Goal: Contribute content: Contribute content

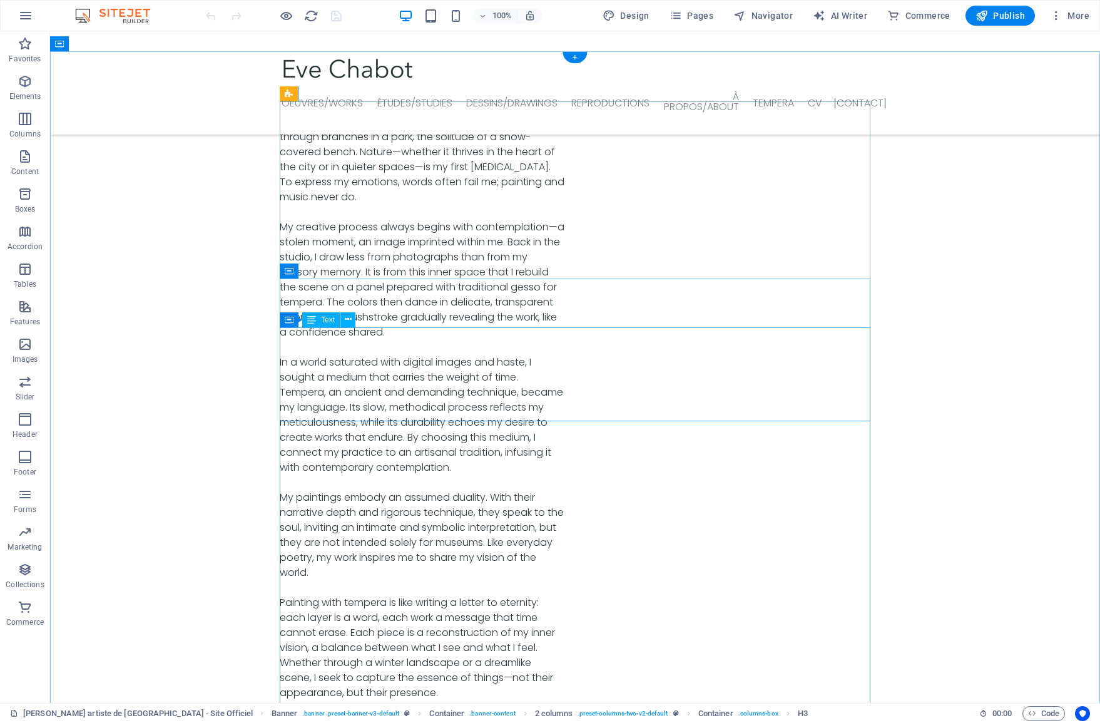
scroll to position [4153, 0]
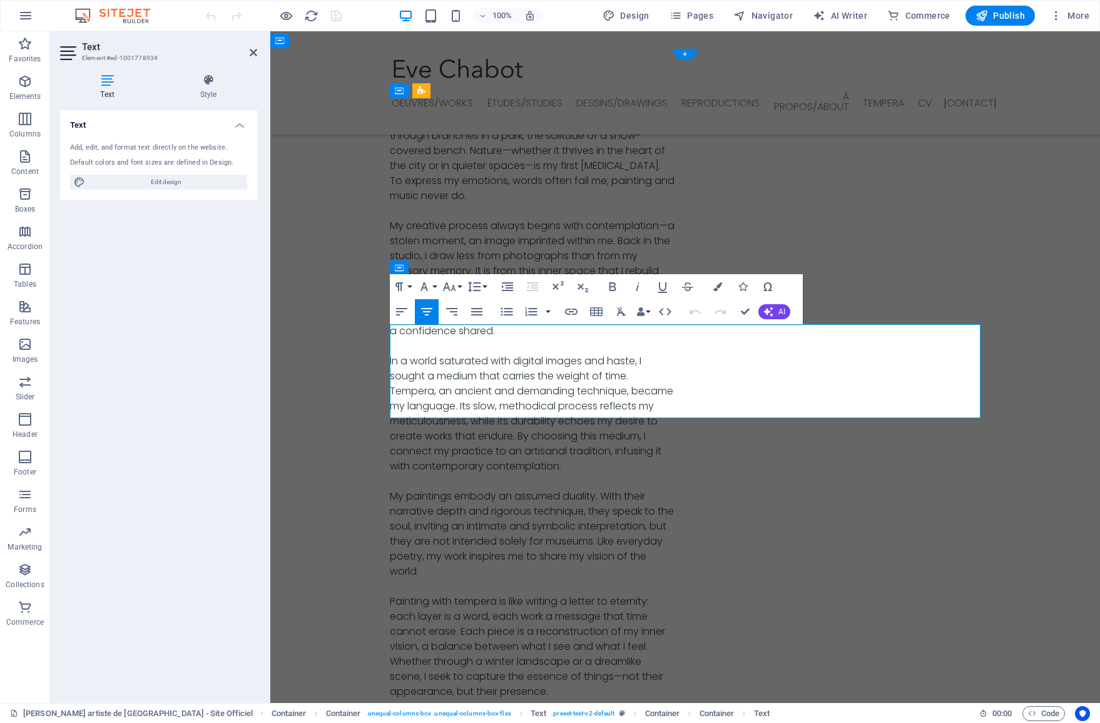
click at [740, 290] on icon "button" at bounding box center [742, 286] width 9 height 9
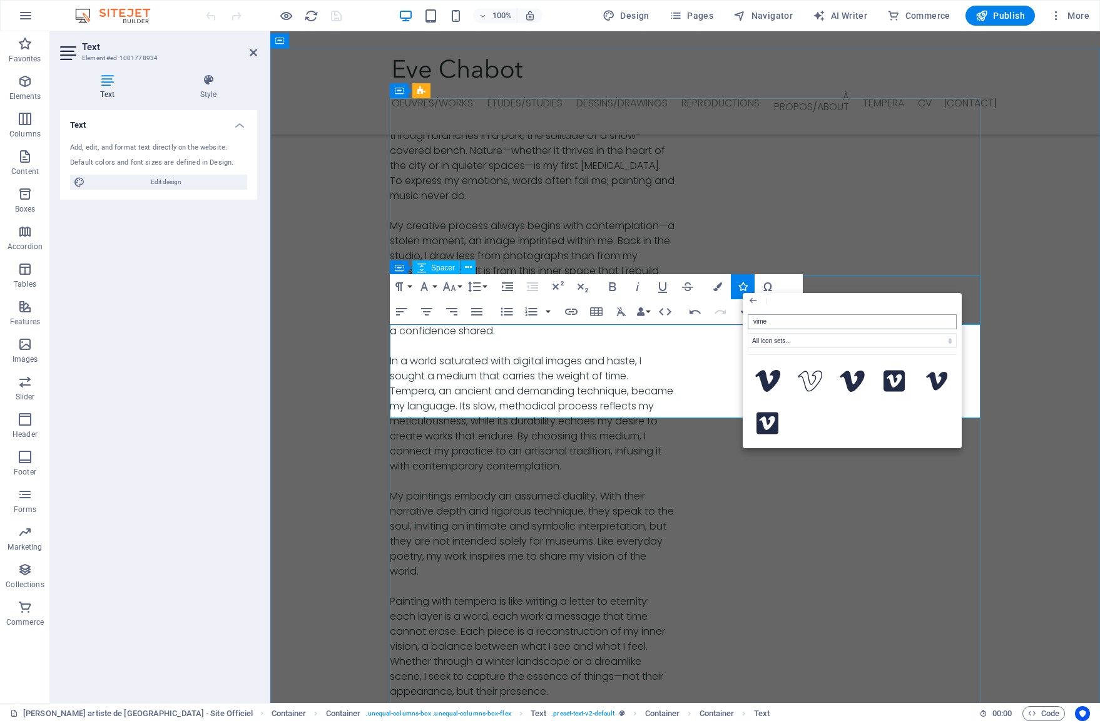
type input "vimeo"
click at [886, 391] on icon at bounding box center [895, 381] width 22 height 22
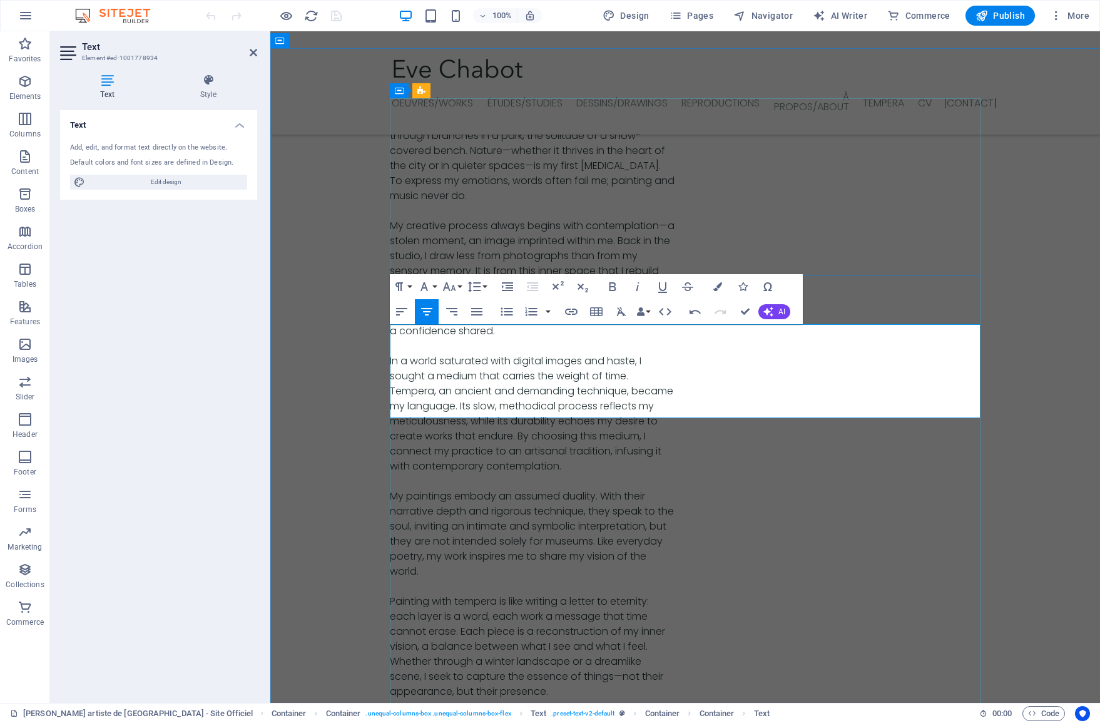
scroll to position [4152, 0]
click at [742, 288] on icon "button" at bounding box center [742, 287] width 9 height 9
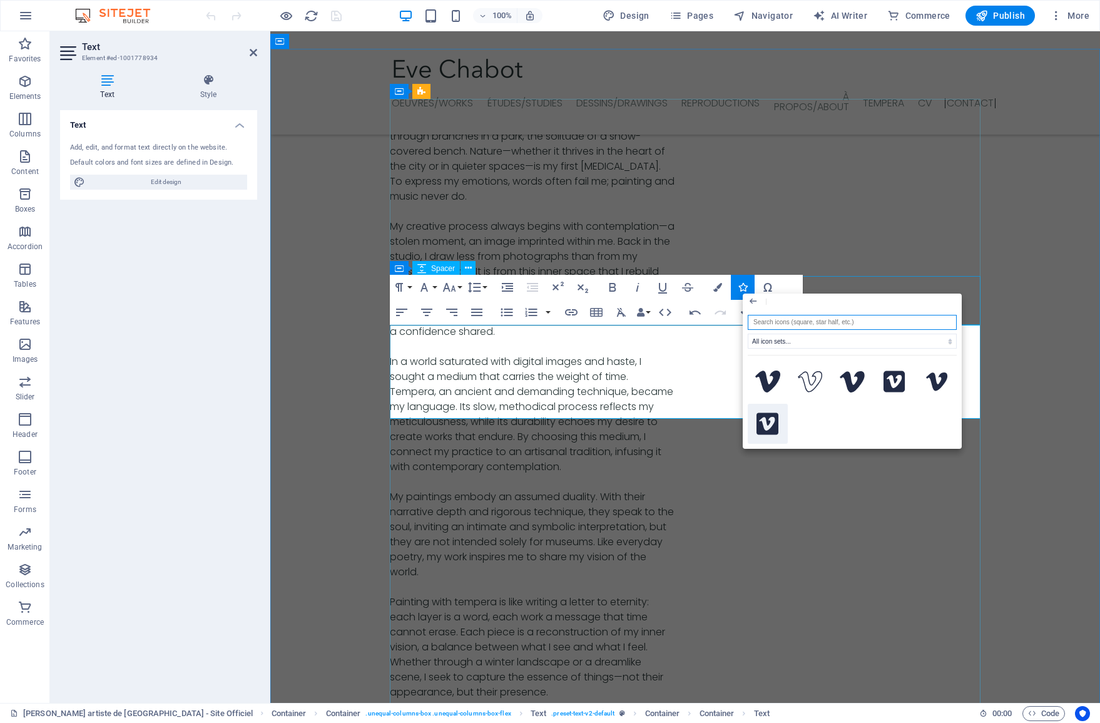
click at [766, 425] on icon at bounding box center [768, 423] width 22 height 25
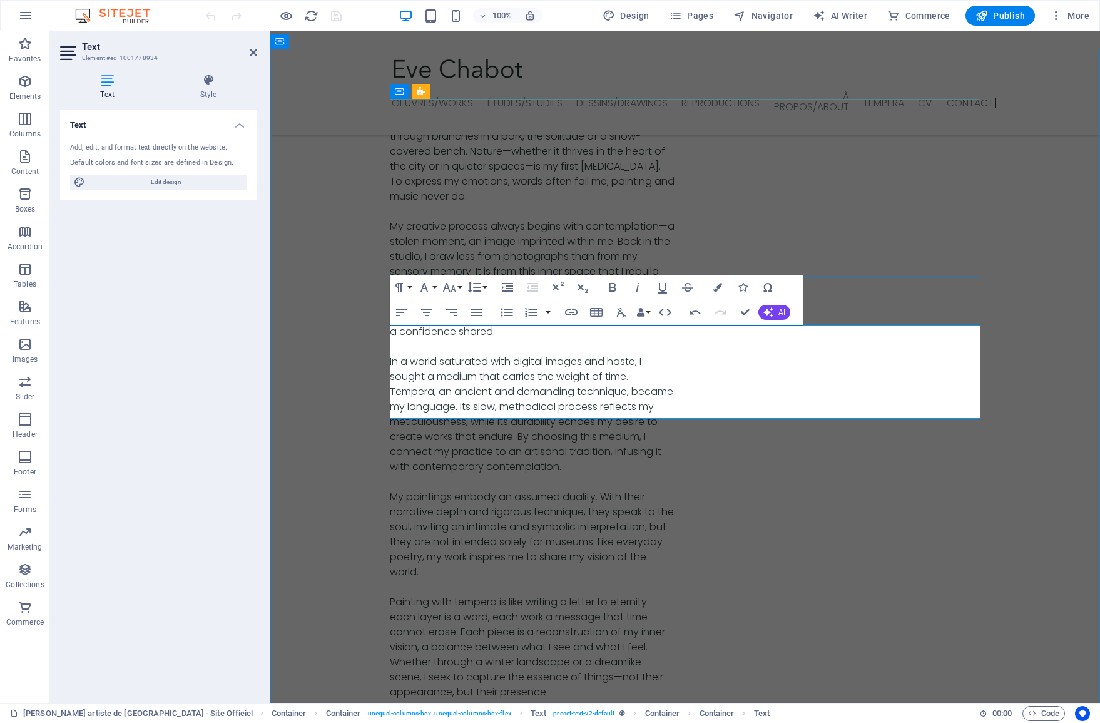
click at [746, 289] on icon "button" at bounding box center [742, 287] width 9 height 9
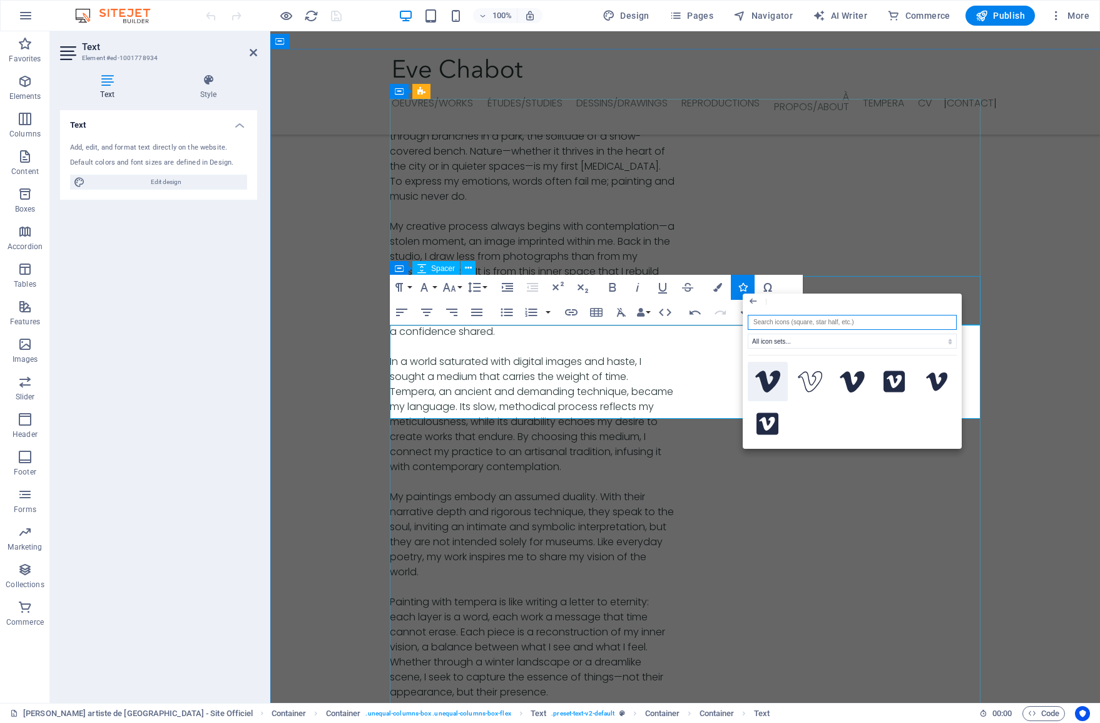
click at [773, 381] on icon at bounding box center [767, 381] width 25 height 22
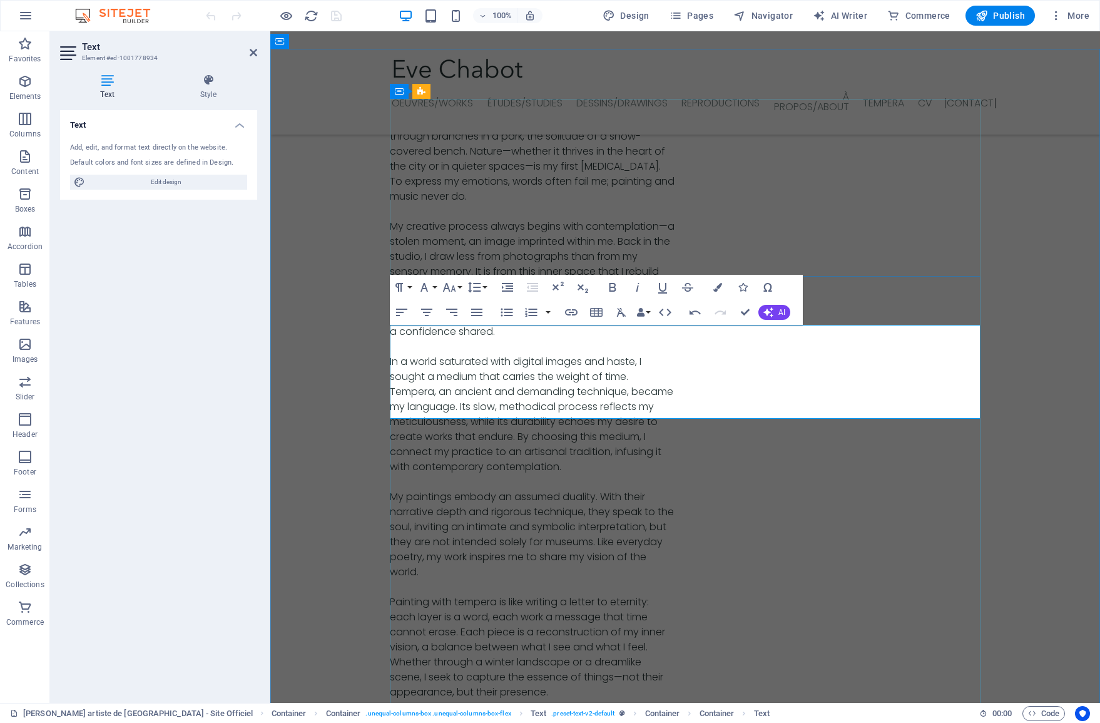
drag, startPoint x: 694, startPoint y: 397, endPoint x: 664, endPoint y: 396, distance: 30.0
click at [725, 366] on icon "button" at bounding box center [726, 363] width 13 height 11
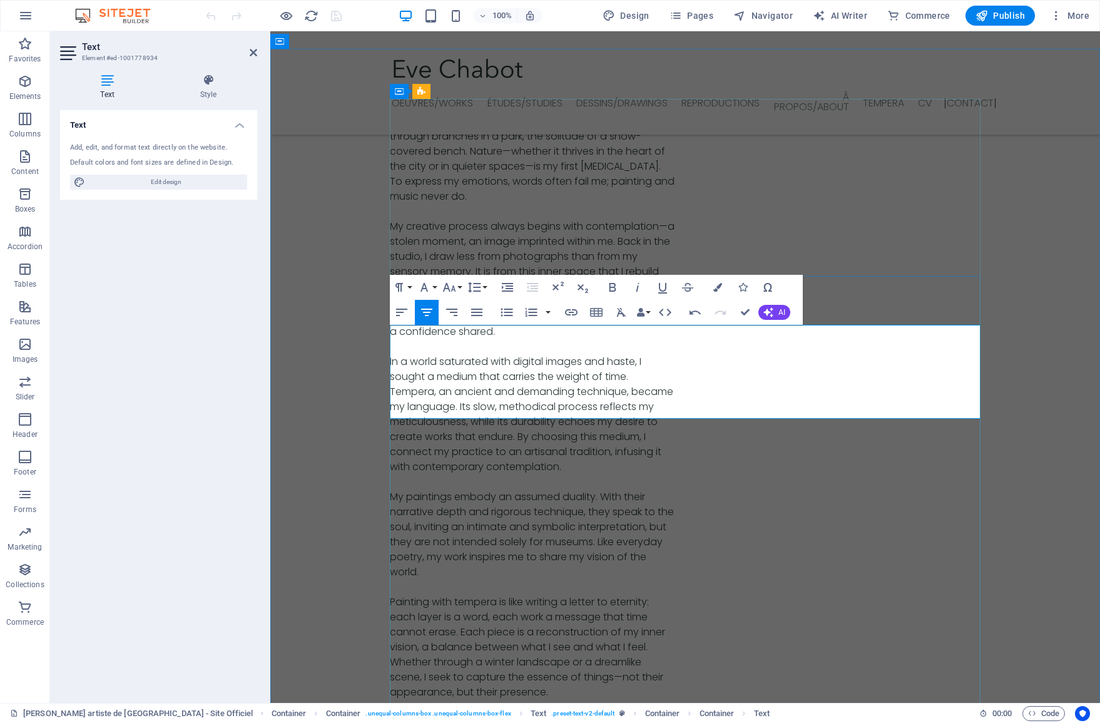
click at [571, 315] on icon "button" at bounding box center [571, 312] width 15 height 15
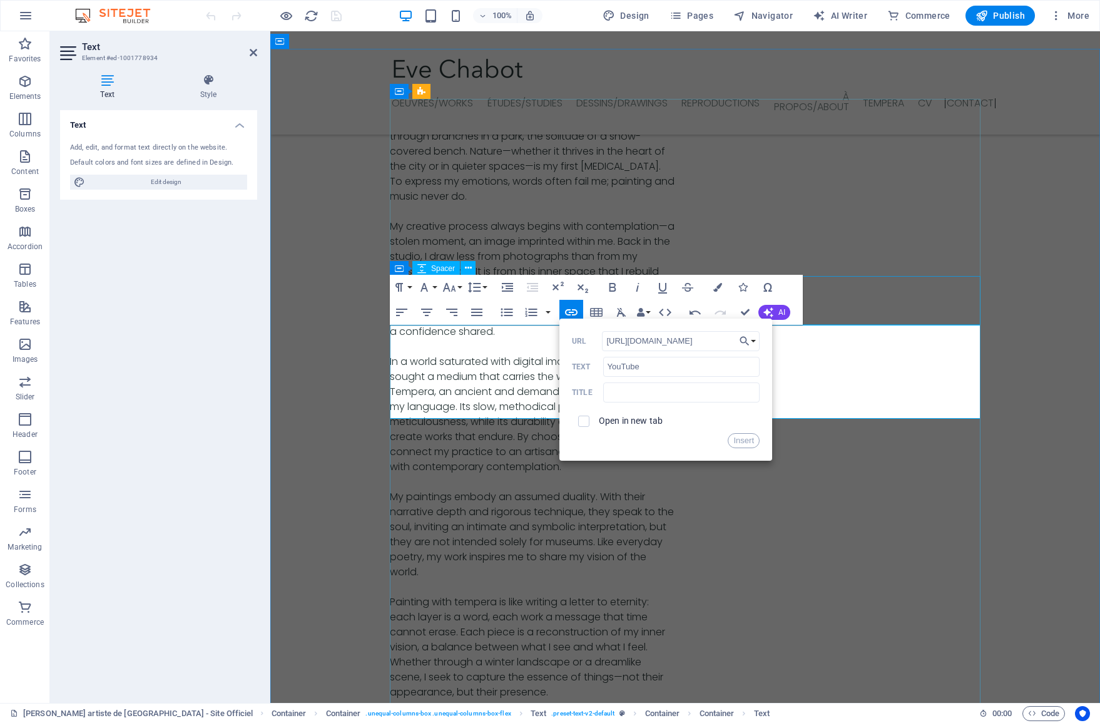
type input "[URL][DOMAIN_NAME]"
drag, startPoint x: 588, startPoint y: 420, endPoint x: 710, endPoint y: 446, distance: 124.8
click at [588, 420] on span at bounding box center [583, 421] width 11 height 11
click at [588, 421] on span at bounding box center [583, 421] width 11 height 11
click at [585, 421] on input "checkbox" at bounding box center [581, 419] width 11 height 11
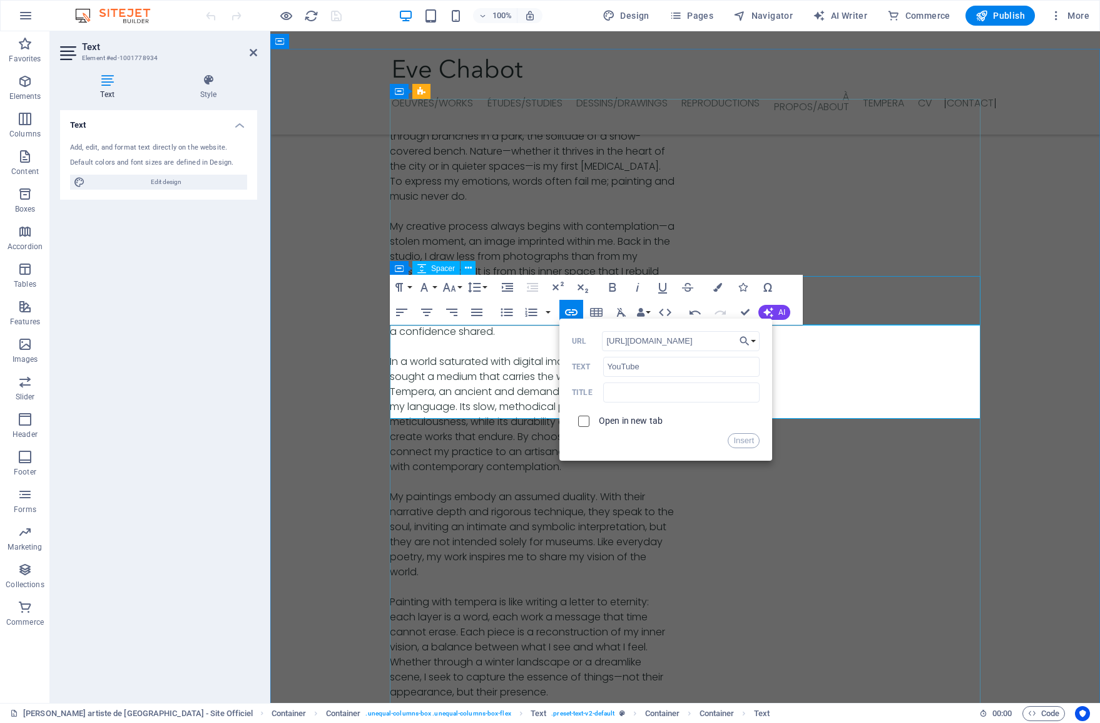
checkbox input "true"
click at [744, 444] on button "Insert" at bounding box center [744, 440] width 32 height 15
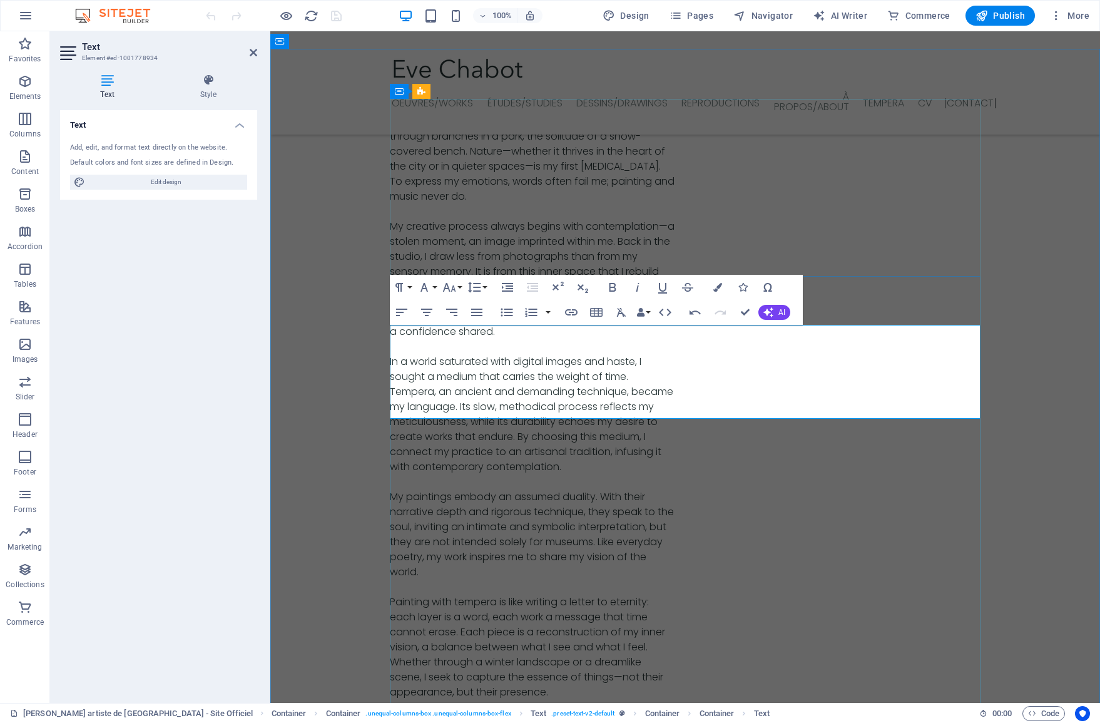
checkbox input "false"
click at [571, 311] on icon "button" at bounding box center [571, 312] width 15 height 15
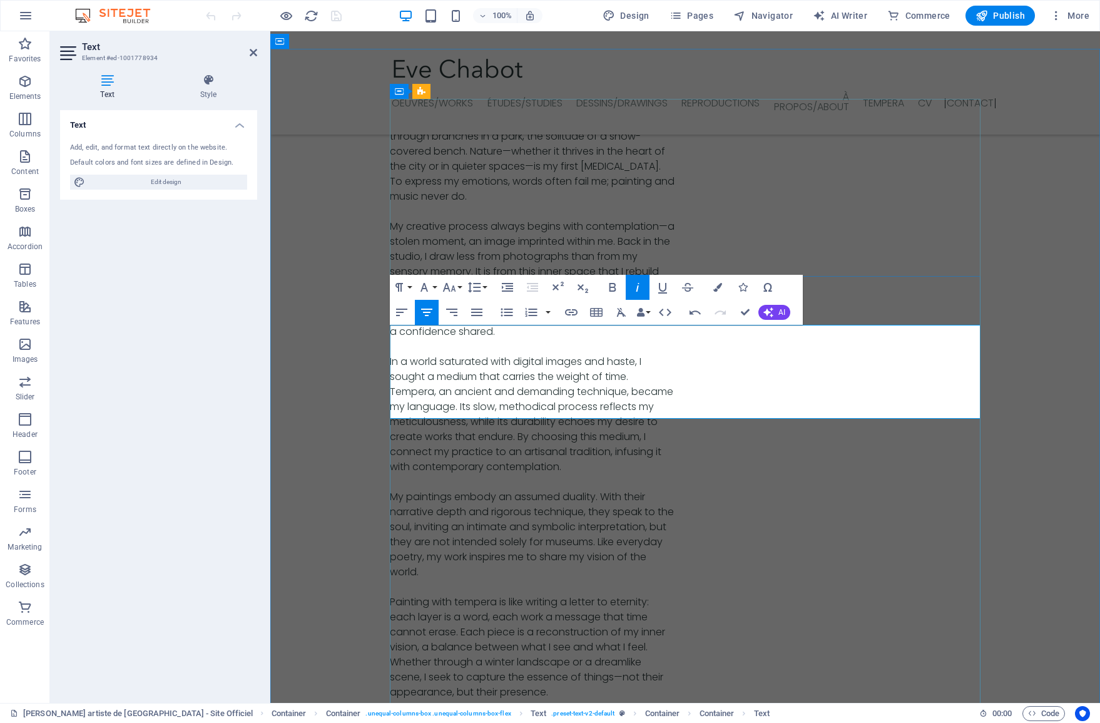
drag, startPoint x: 738, startPoint y: 364, endPoint x: 463, endPoint y: 341, distance: 276.3
click at [738, 364] on icon "button" at bounding box center [742, 363] width 15 height 15
drag, startPoint x: 698, startPoint y: 397, endPoint x: 755, endPoint y: 396, distance: 57.6
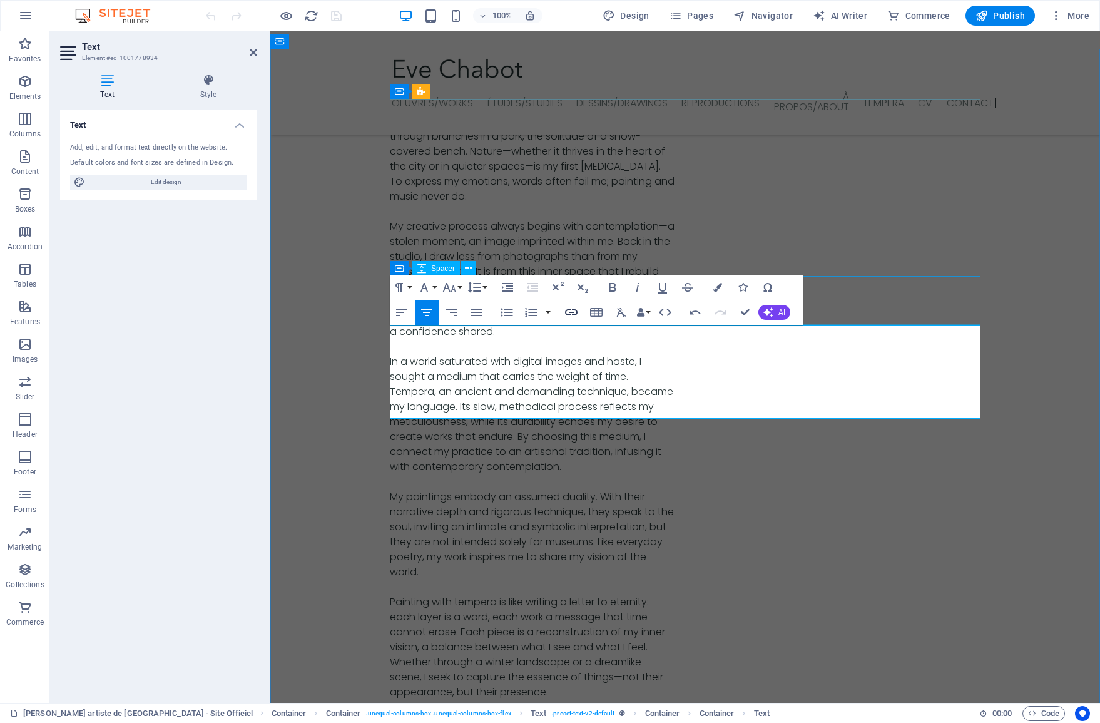
type input "YouTube"
click at [573, 315] on icon "button" at bounding box center [571, 312] width 13 height 6
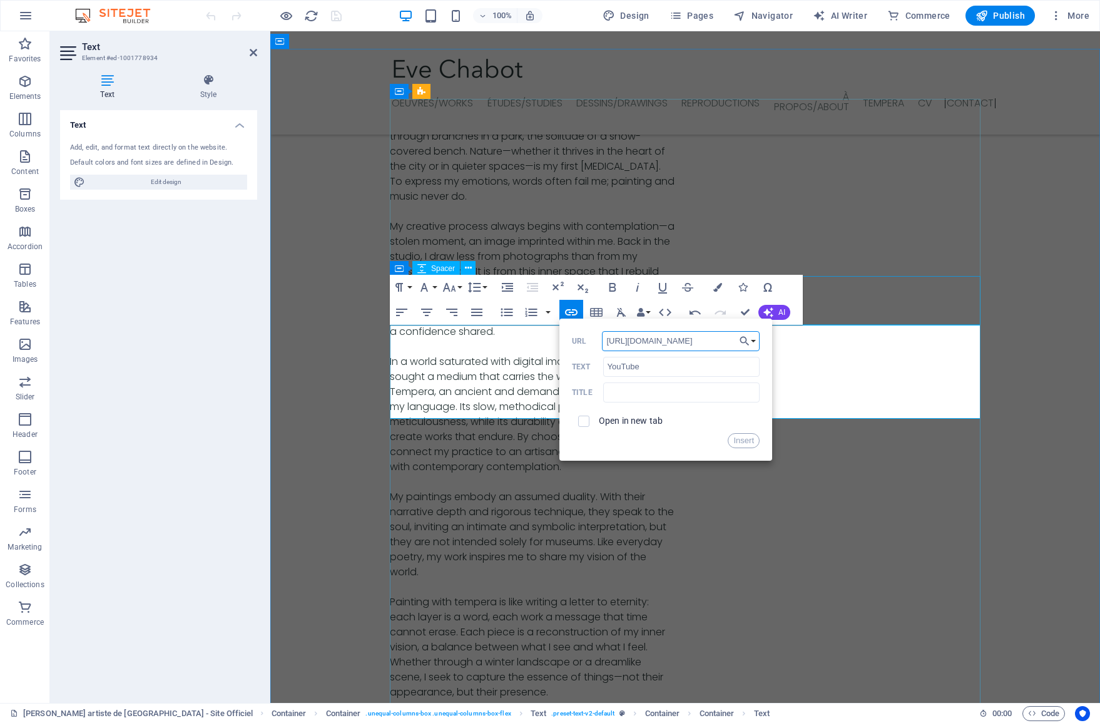
type input "[URL][DOMAIN_NAME]"
click at [588, 420] on span at bounding box center [583, 421] width 11 height 11
click at [586, 420] on input "checkbox" at bounding box center [581, 419] width 11 height 11
checkbox input "true"
click at [746, 444] on button "Insert" at bounding box center [744, 440] width 32 height 15
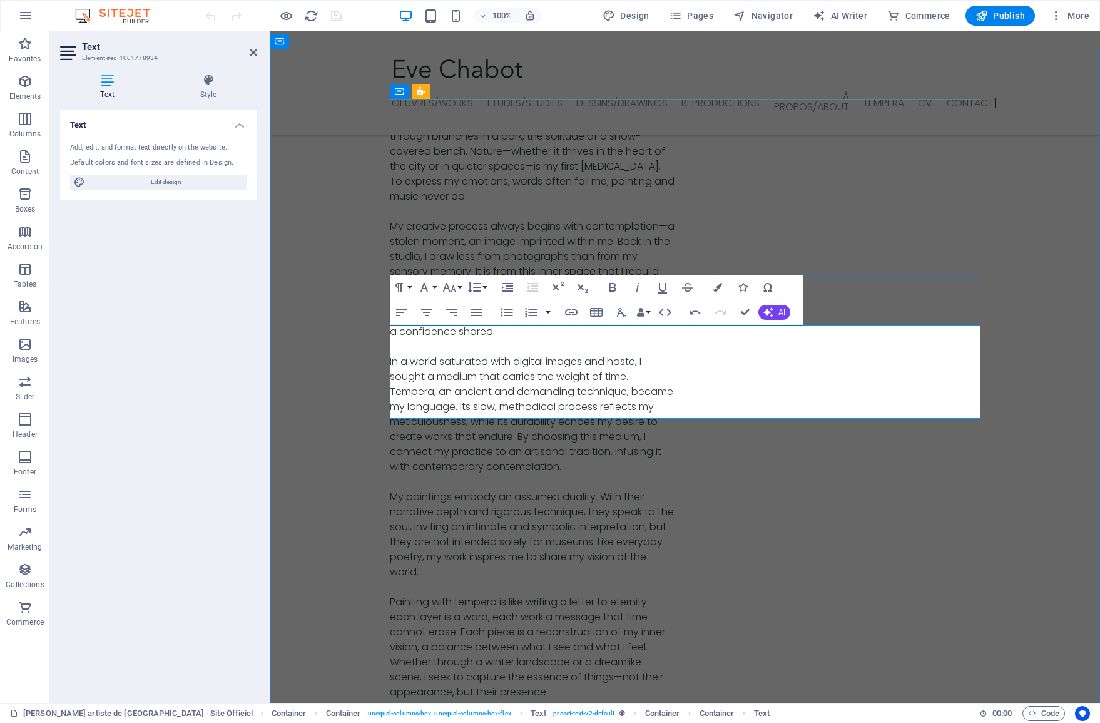
click at [662, 315] on icon "button" at bounding box center [665, 312] width 15 height 15
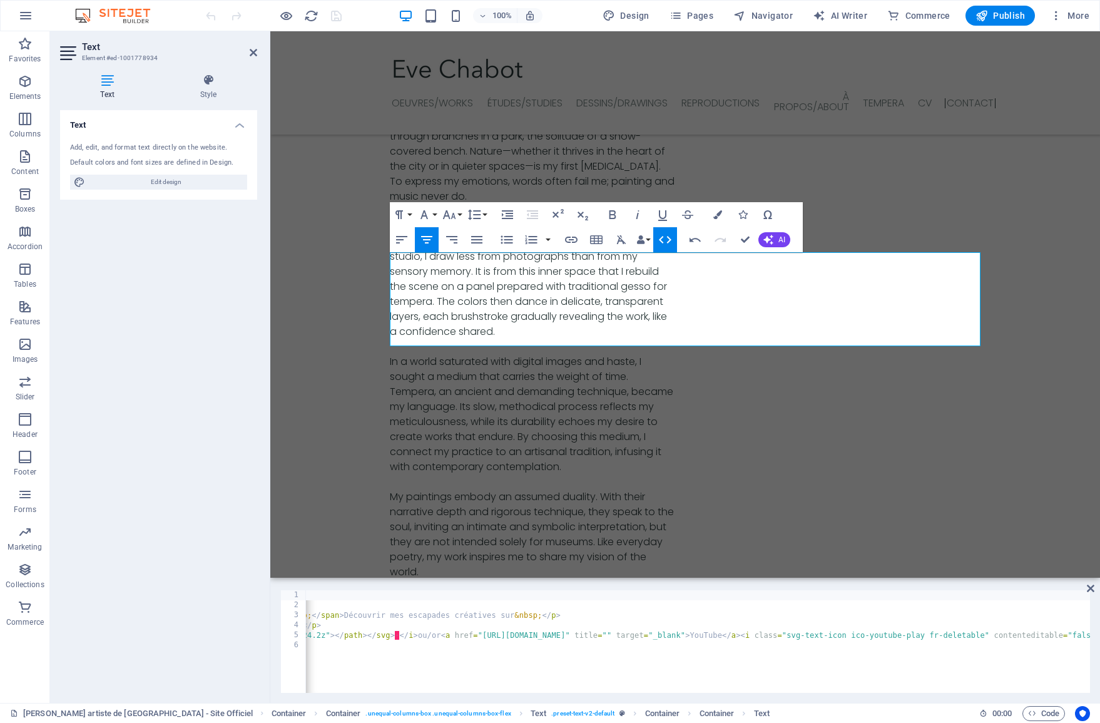
scroll to position [0, 2379]
drag, startPoint x: 856, startPoint y: 635, endPoint x: 837, endPoint y: 634, distance: 18.8
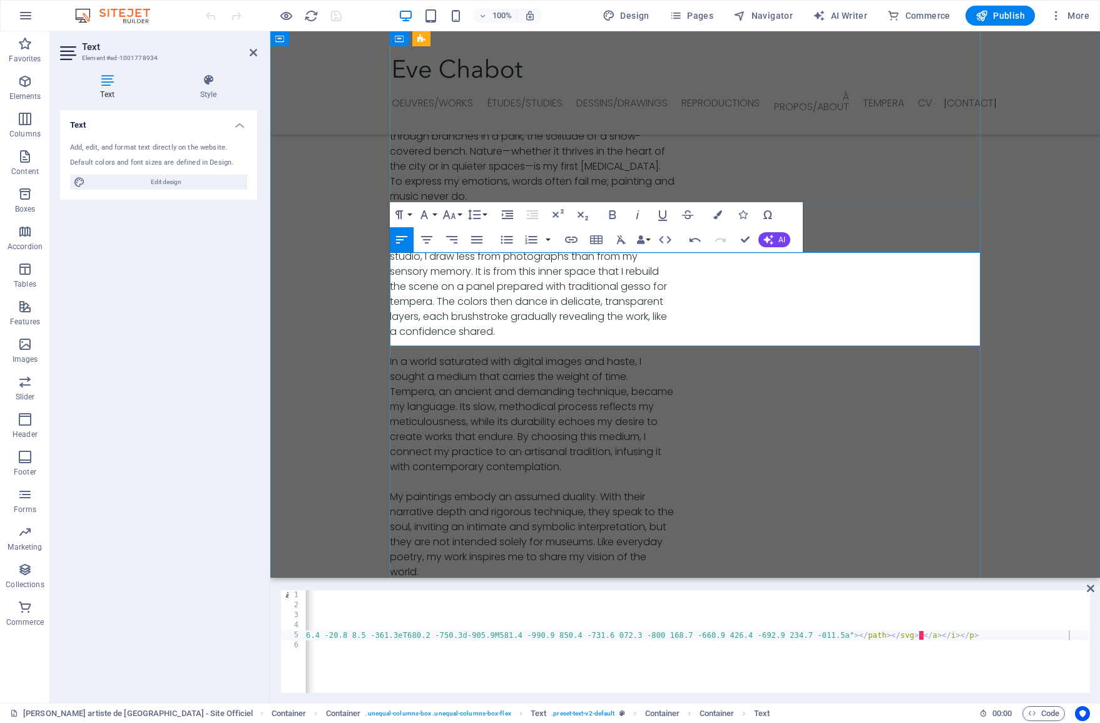
drag, startPoint x: 723, startPoint y: 326, endPoint x: 705, endPoint y: 325, distance: 17.6
drag, startPoint x: 695, startPoint y: 324, endPoint x: 753, endPoint y: 324, distance: 57.6
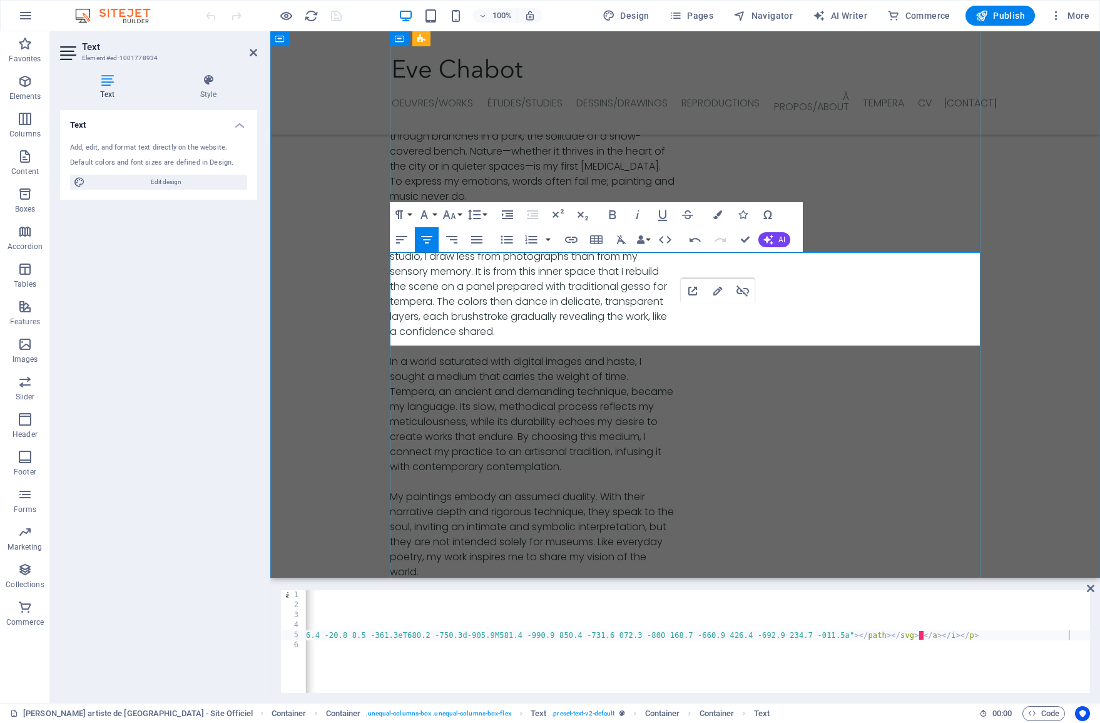
click at [1090, 588] on icon at bounding box center [1091, 588] width 8 height 10
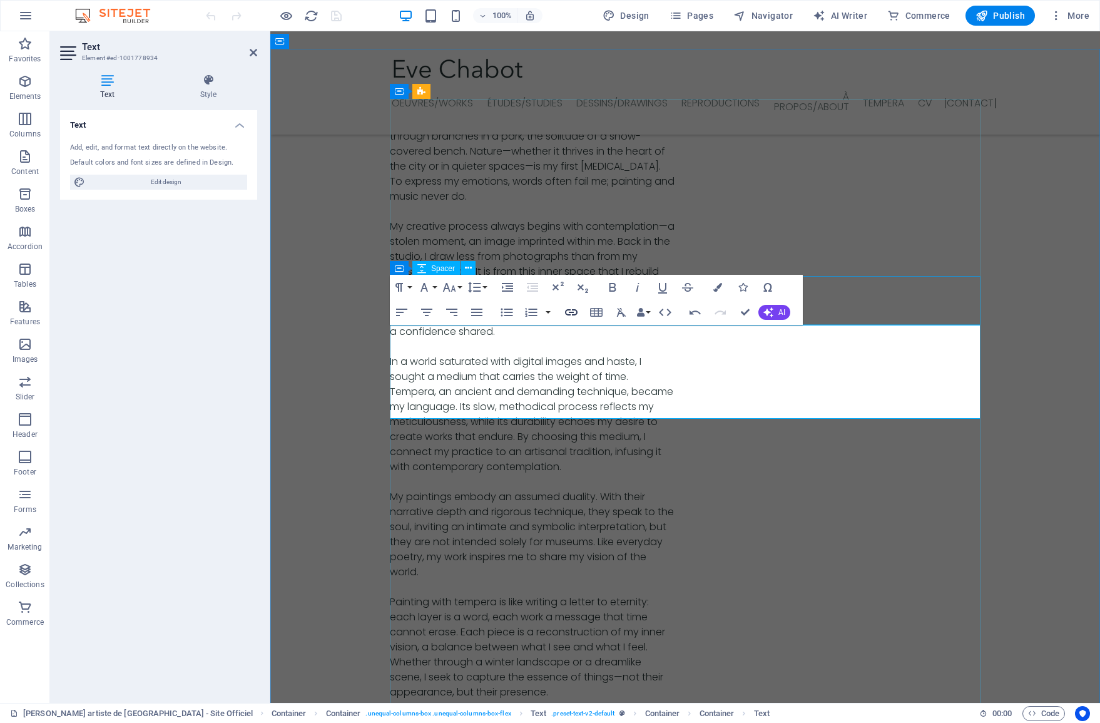
checkbox input "false"
click at [571, 316] on icon "button" at bounding box center [571, 312] width 15 height 15
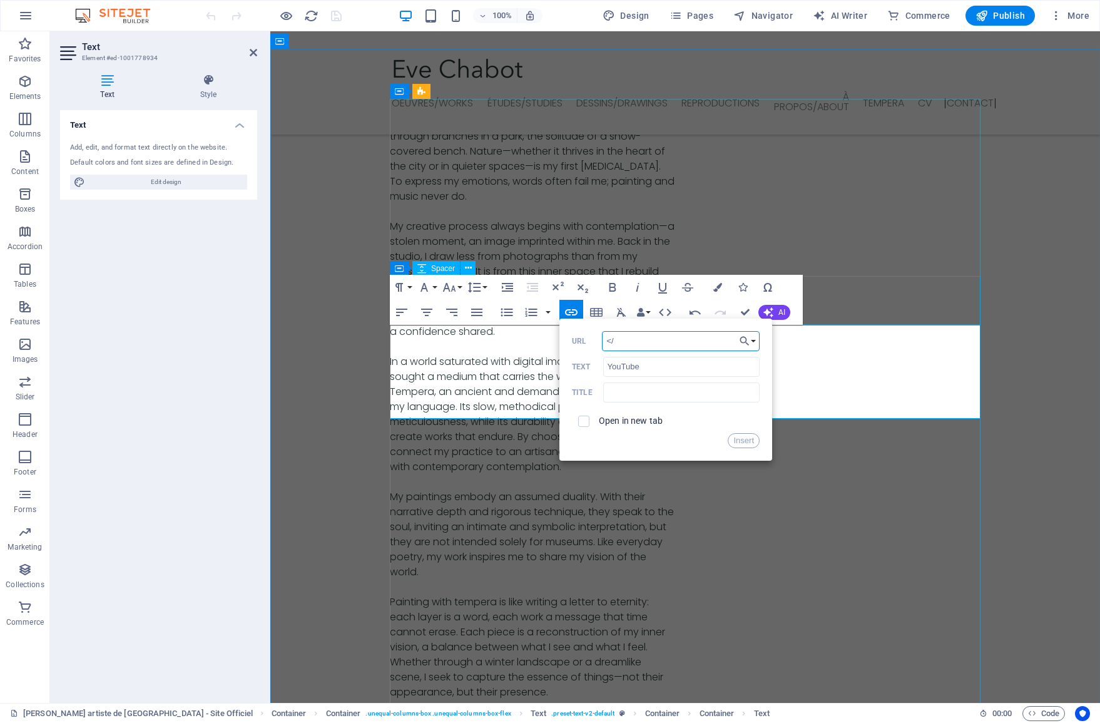
type input "<"
paste input "[URL][DOMAIN_NAME]"
type input "[URL][DOMAIN_NAME]"
click at [585, 422] on input "checkbox" at bounding box center [581, 419] width 11 height 11
checkbox input "true"
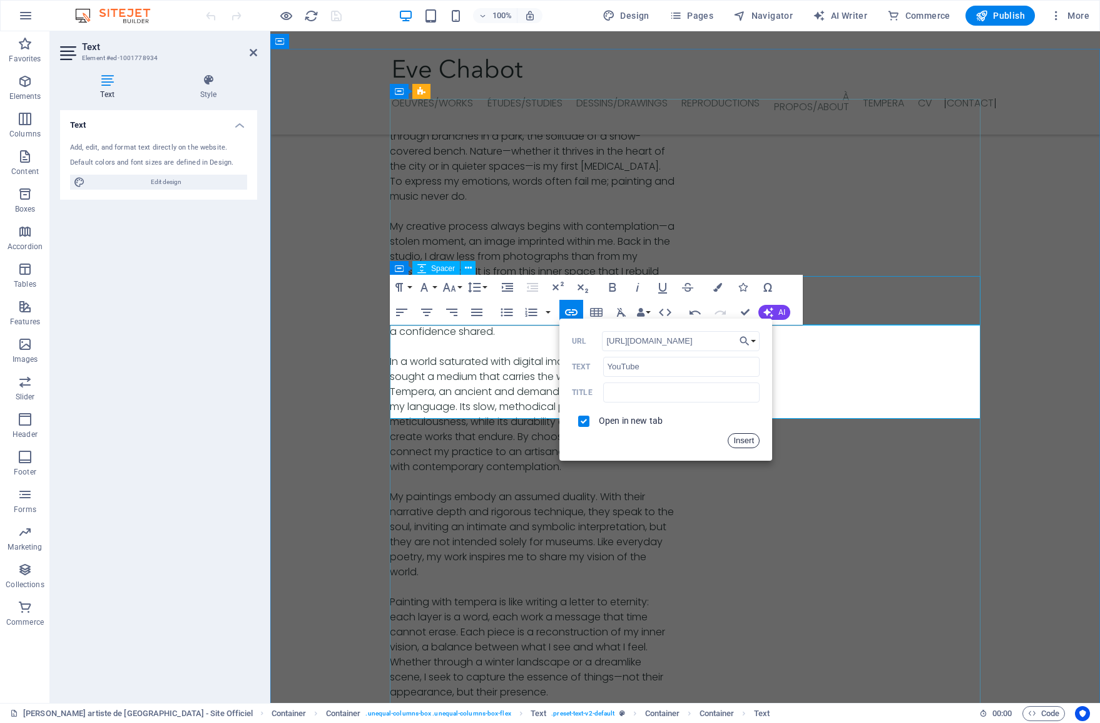
click at [746, 444] on button "Insert" at bounding box center [744, 440] width 32 height 15
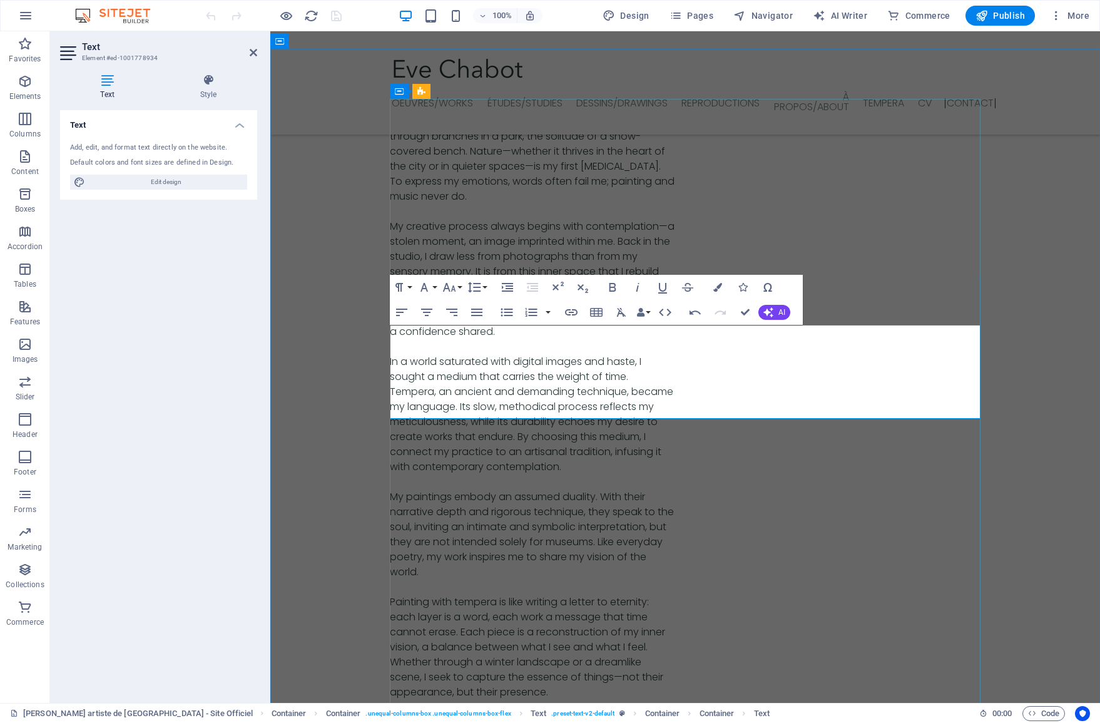
drag, startPoint x: 620, startPoint y: 394, endPoint x: 660, endPoint y: 394, distance: 40.1
type input "Vimeo"
checkbox input "false"
click at [568, 312] on icon "button" at bounding box center [571, 312] width 15 height 15
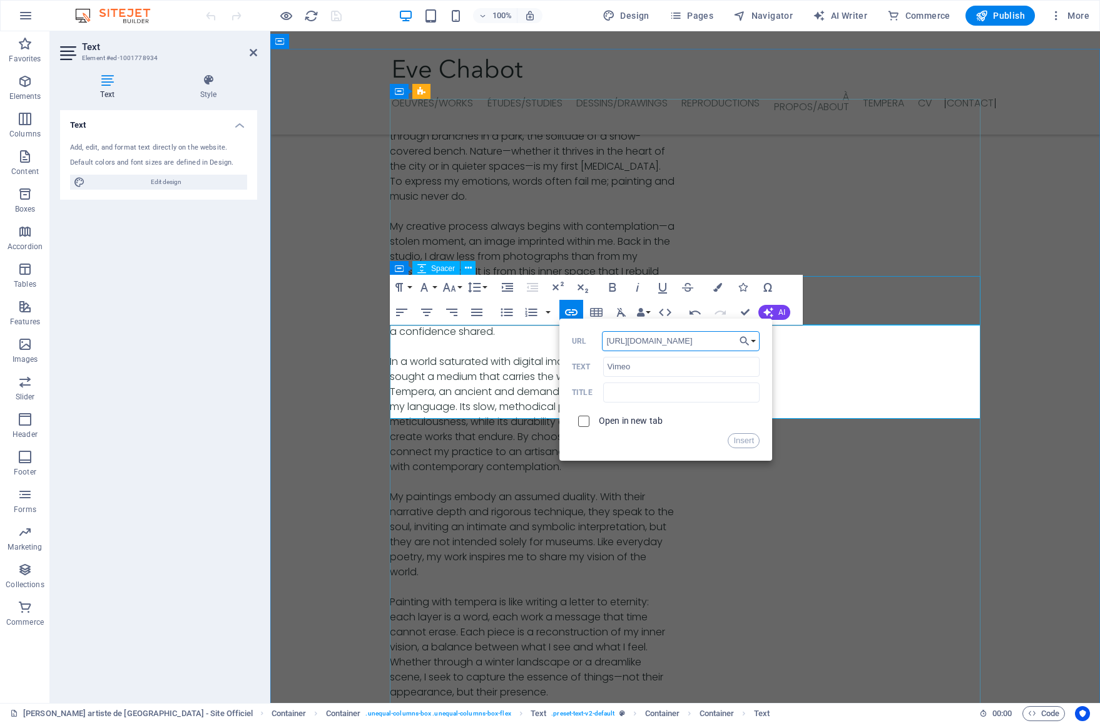
type input "[URL][DOMAIN_NAME]"
drag, startPoint x: 584, startPoint y: 422, endPoint x: 596, endPoint y: 427, distance: 13.3
click at [584, 422] on input "checkbox" at bounding box center [581, 419] width 11 height 11
checkbox input "true"
click at [737, 444] on button "Insert" at bounding box center [744, 440] width 32 height 15
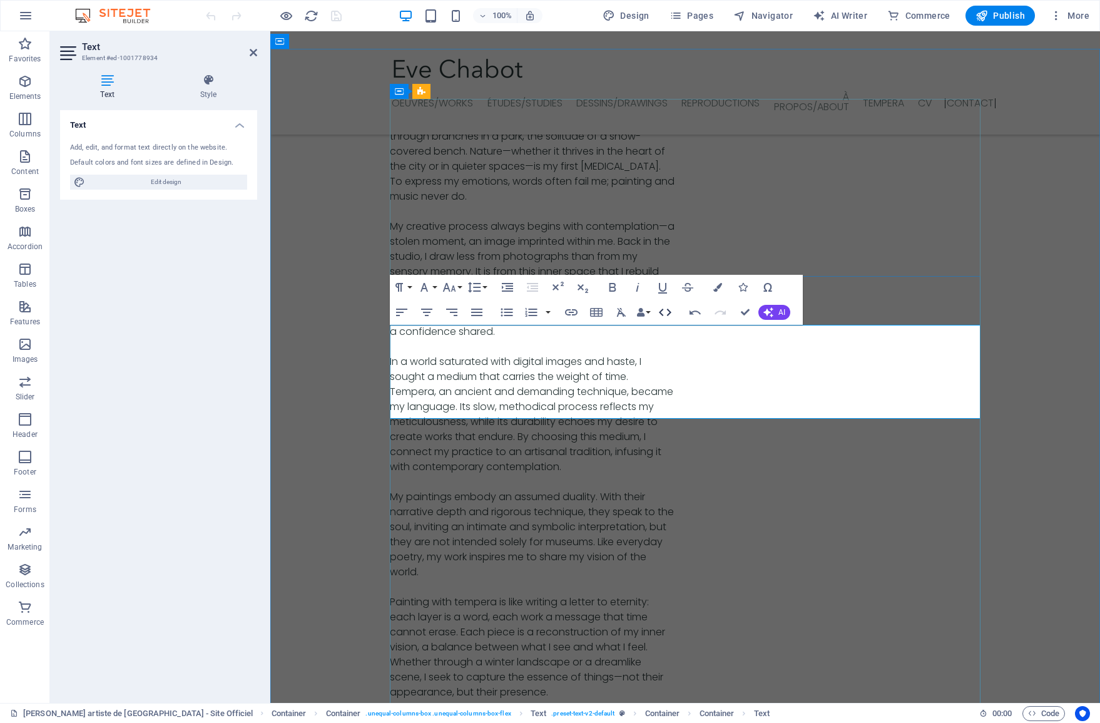
click at [667, 312] on icon "button" at bounding box center [665, 312] width 15 height 15
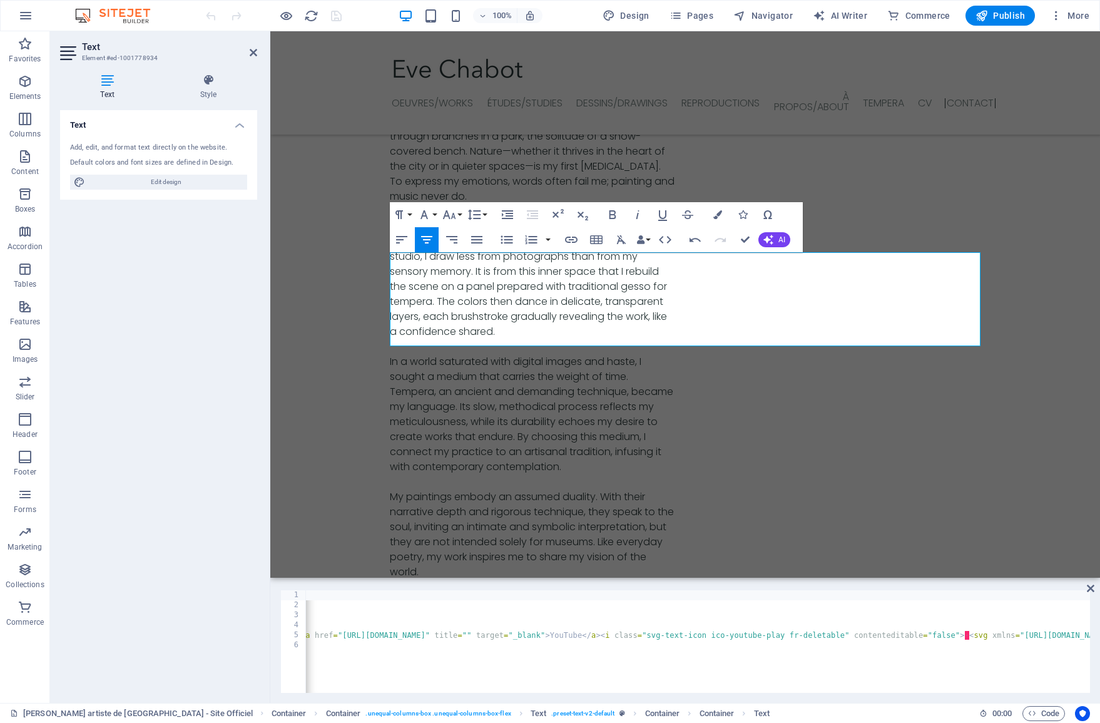
scroll to position [0, 2803]
drag, startPoint x: 738, startPoint y: 635, endPoint x: 756, endPoint y: 635, distance: 18.1
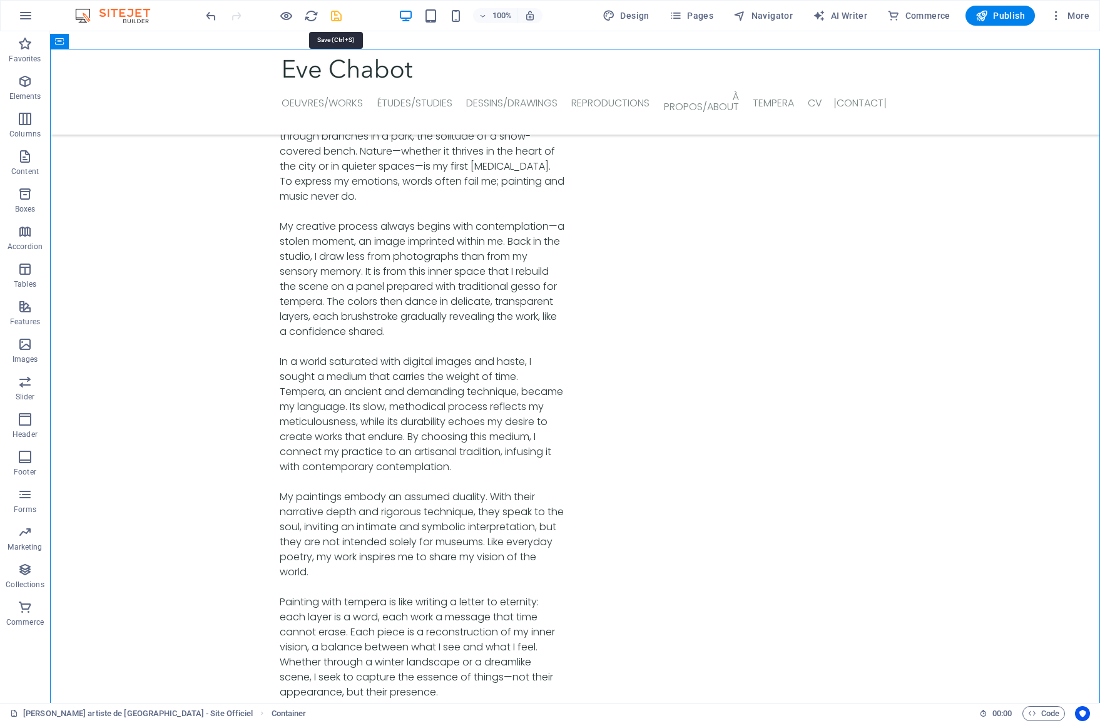
click at [335, 15] on icon "save" at bounding box center [336, 16] width 14 height 14
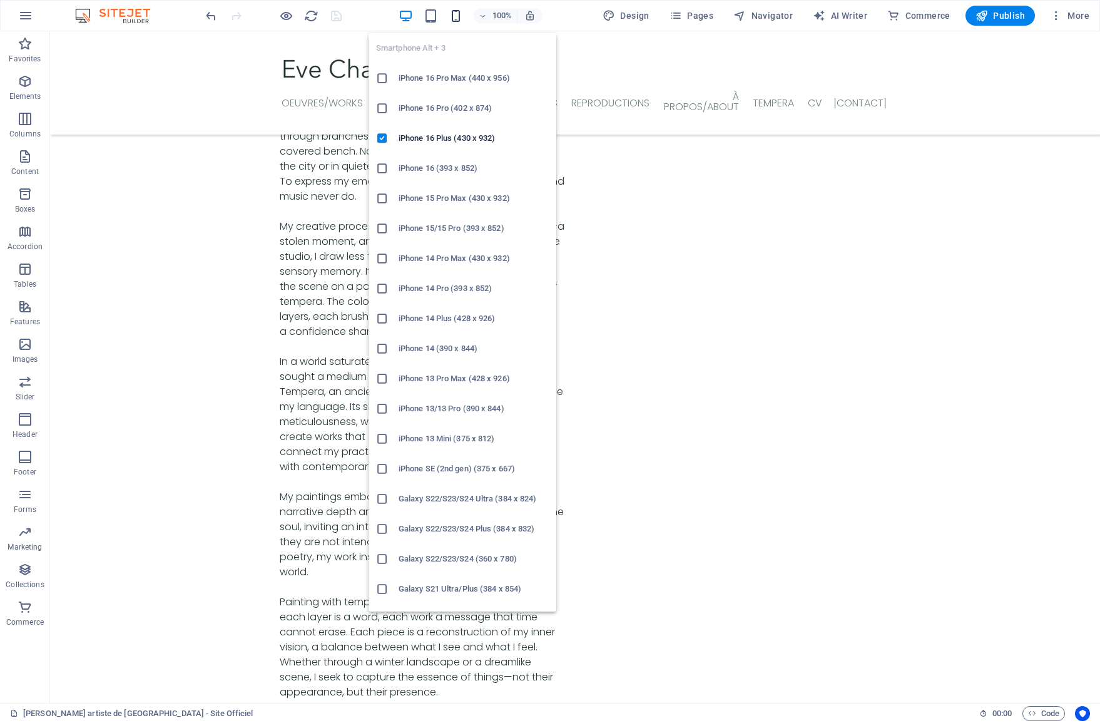
click at [463, 17] on icon "button" at bounding box center [456, 16] width 14 height 14
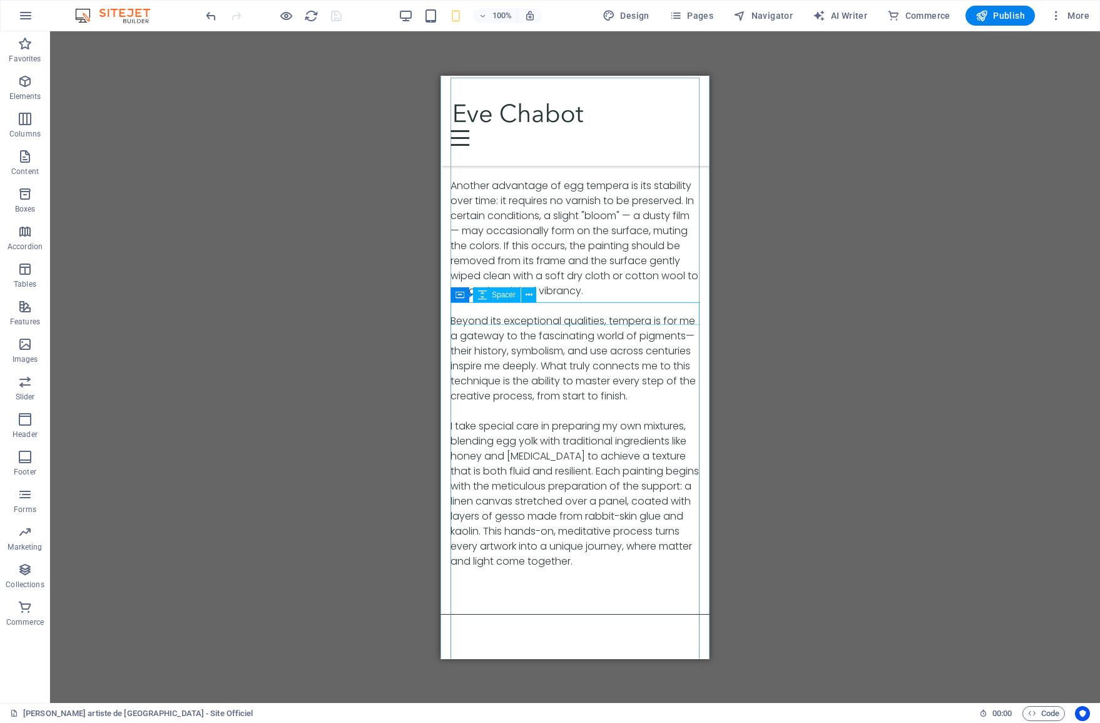
scroll to position [6993, 0]
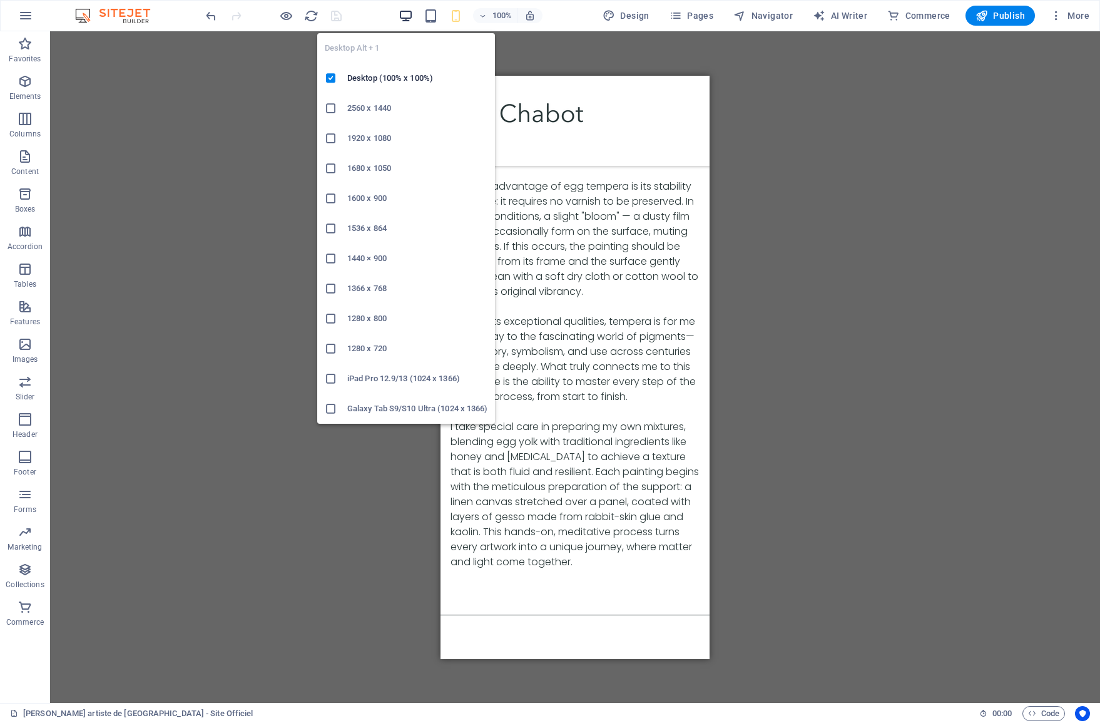
click at [408, 17] on icon "button" at bounding box center [406, 16] width 14 height 14
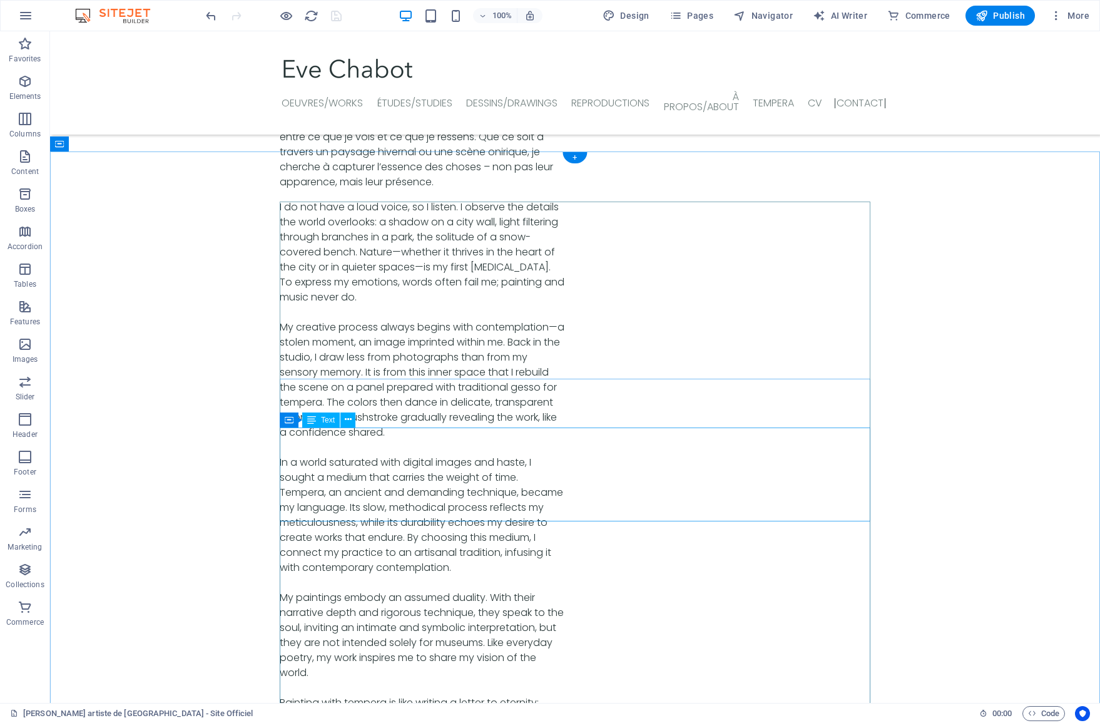
scroll to position [4054, 0]
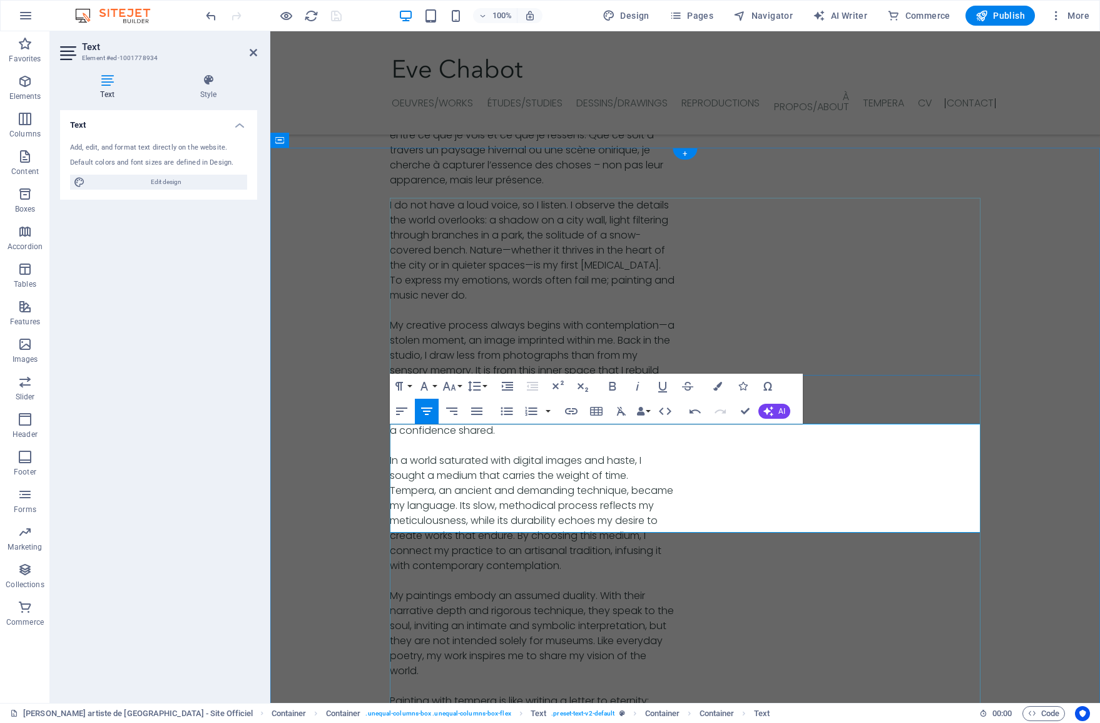
drag, startPoint x: 724, startPoint y: 496, endPoint x: 695, endPoint y: 495, distance: 29.4
drag, startPoint x: 724, startPoint y: 511, endPoint x: 645, endPoint y: 496, distance: 80.8
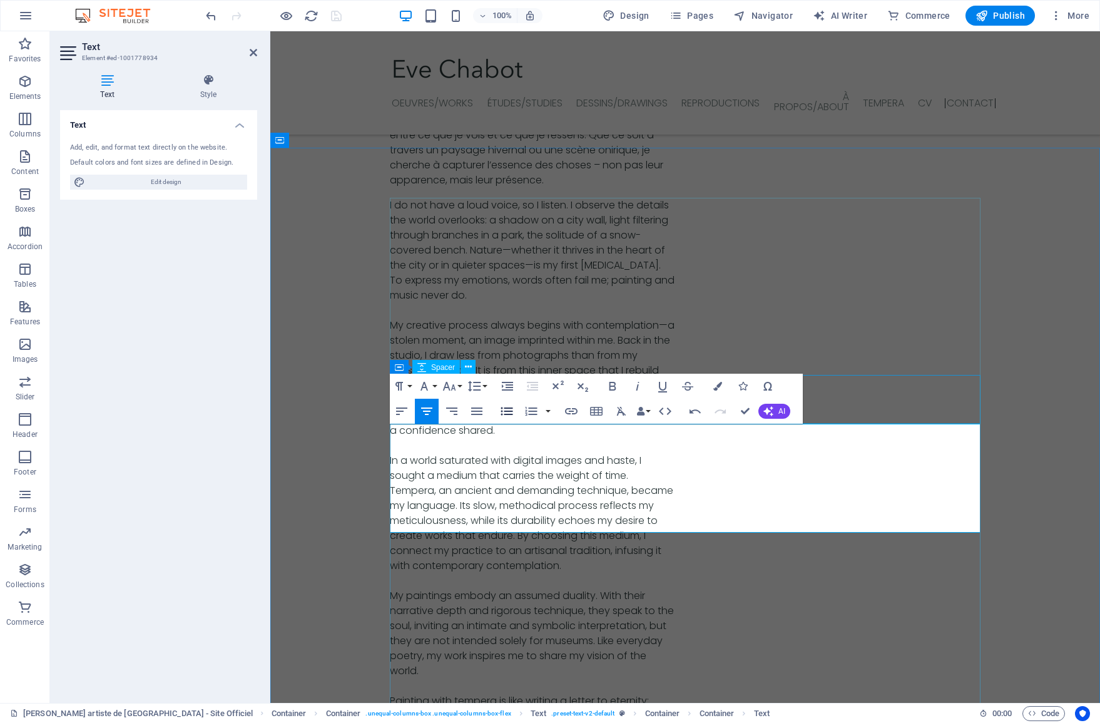
click at [502, 411] on icon "button" at bounding box center [507, 411] width 12 height 8
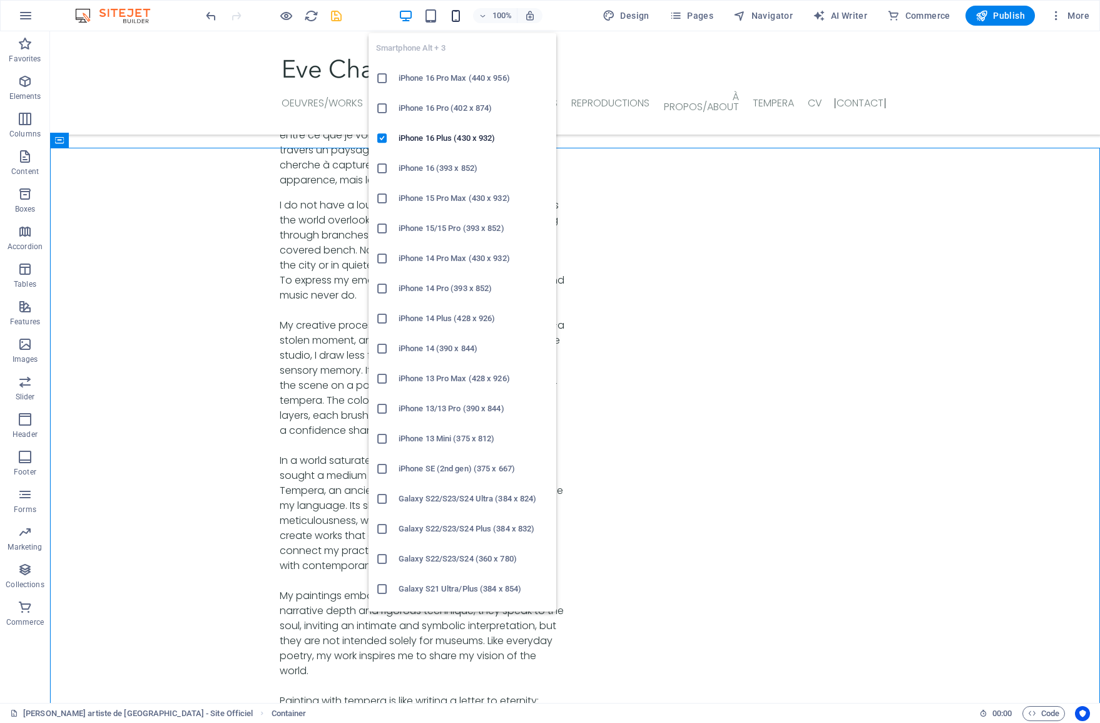
click at [453, 17] on icon "button" at bounding box center [456, 16] width 14 height 14
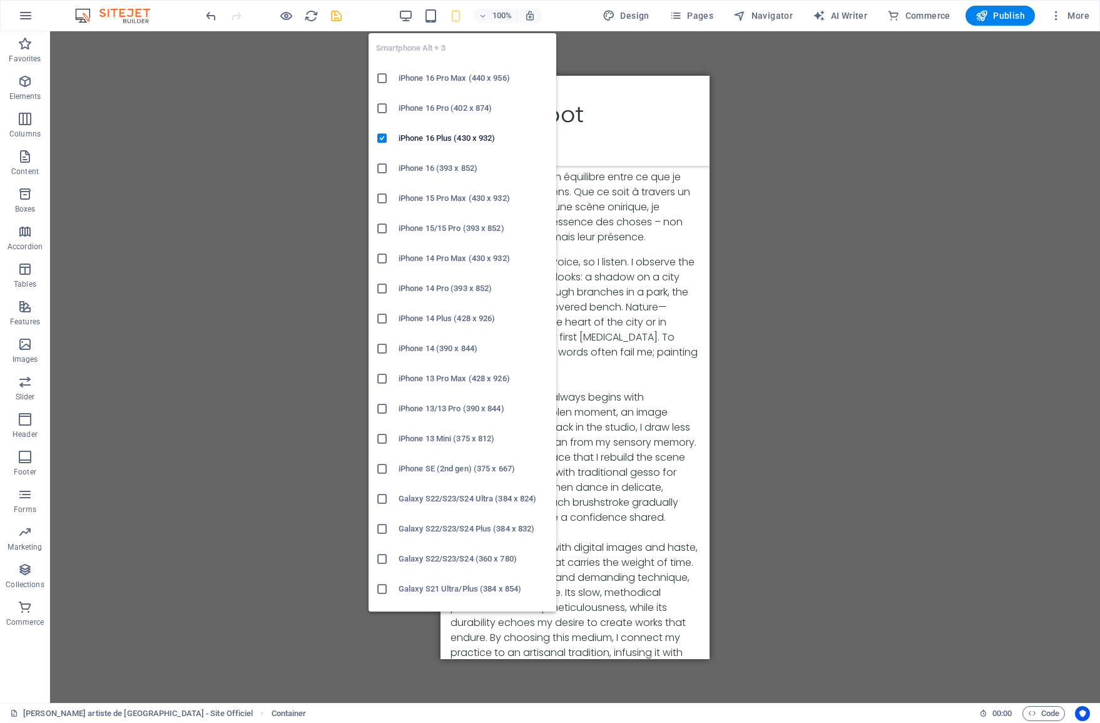
scroll to position [7085, 0]
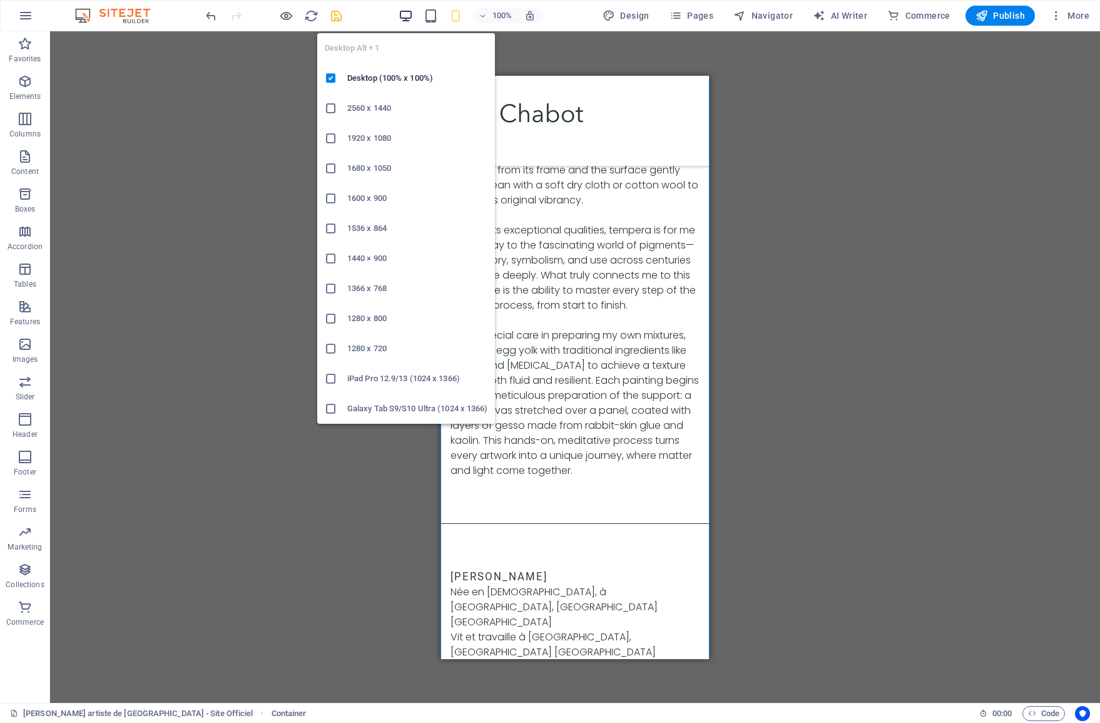
click at [408, 21] on icon "button" at bounding box center [406, 16] width 14 height 14
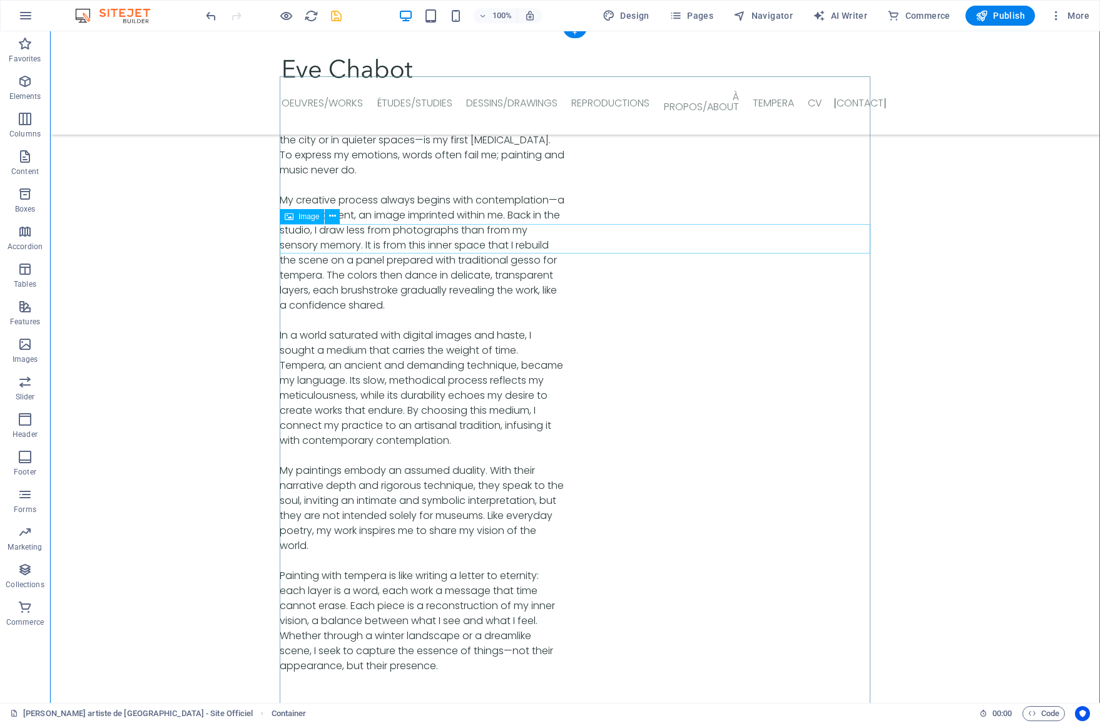
scroll to position [4171, 0]
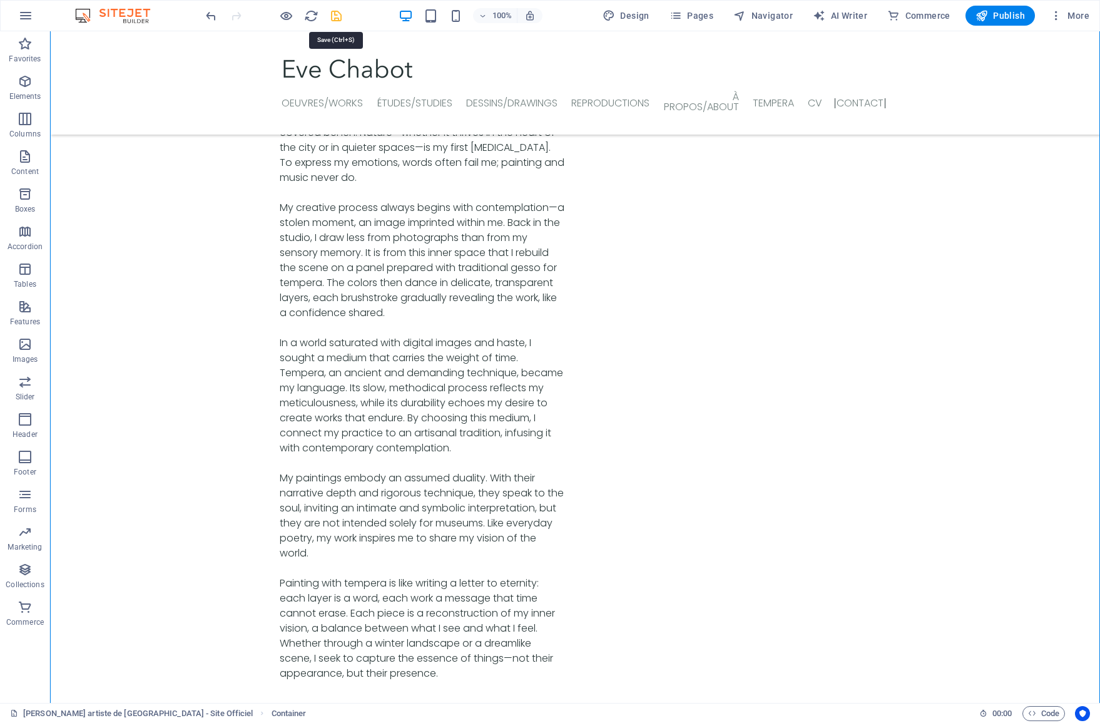
click at [337, 17] on icon "save" at bounding box center [336, 16] width 14 height 14
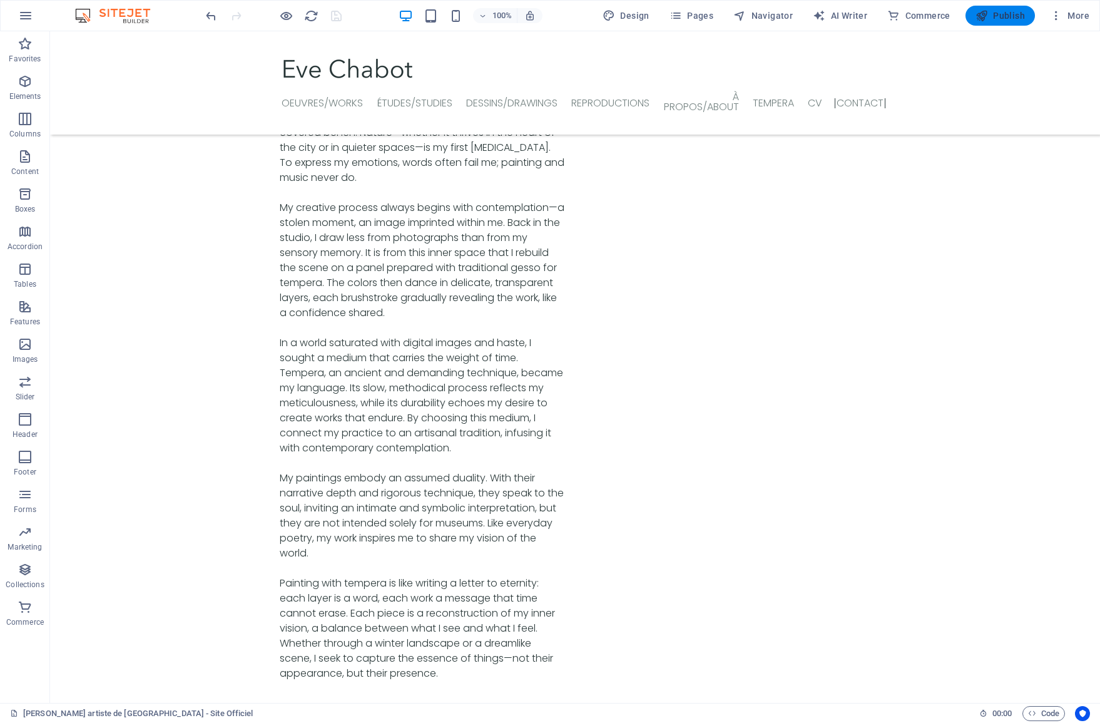
click at [996, 20] on span "Publish" at bounding box center [1000, 15] width 49 height 13
